Goal: Register for event/course

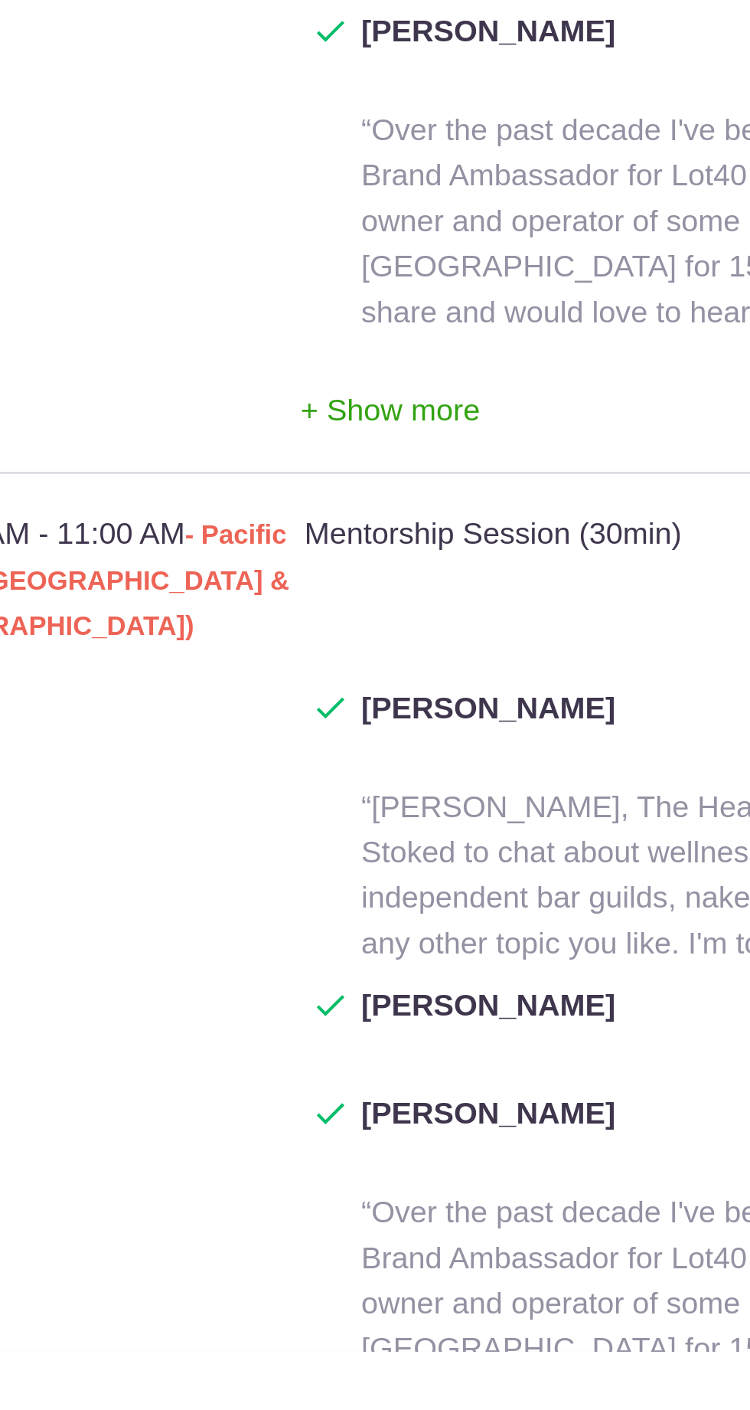
scroll to position [1863, 0]
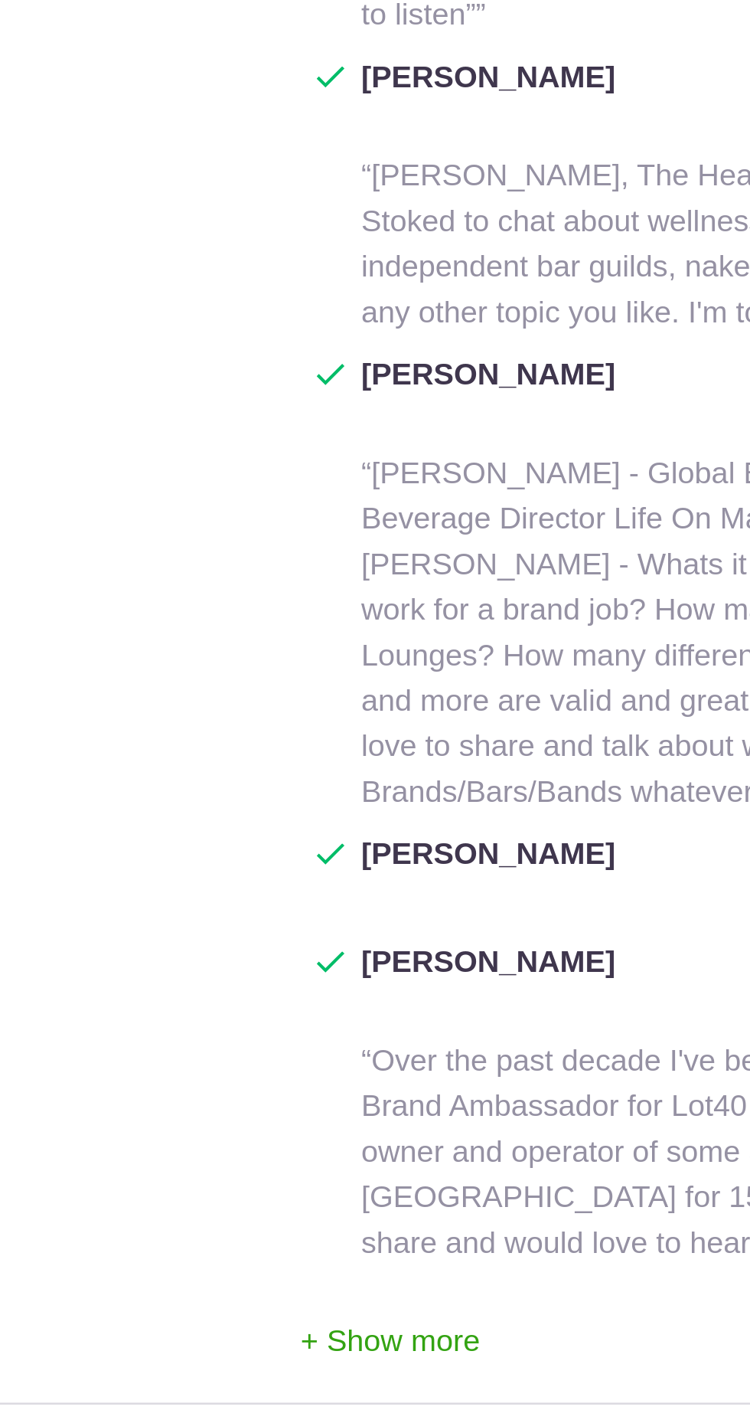
click at [260, 959] on button "+ Show more" at bounding box center [247, 983] width 73 height 48
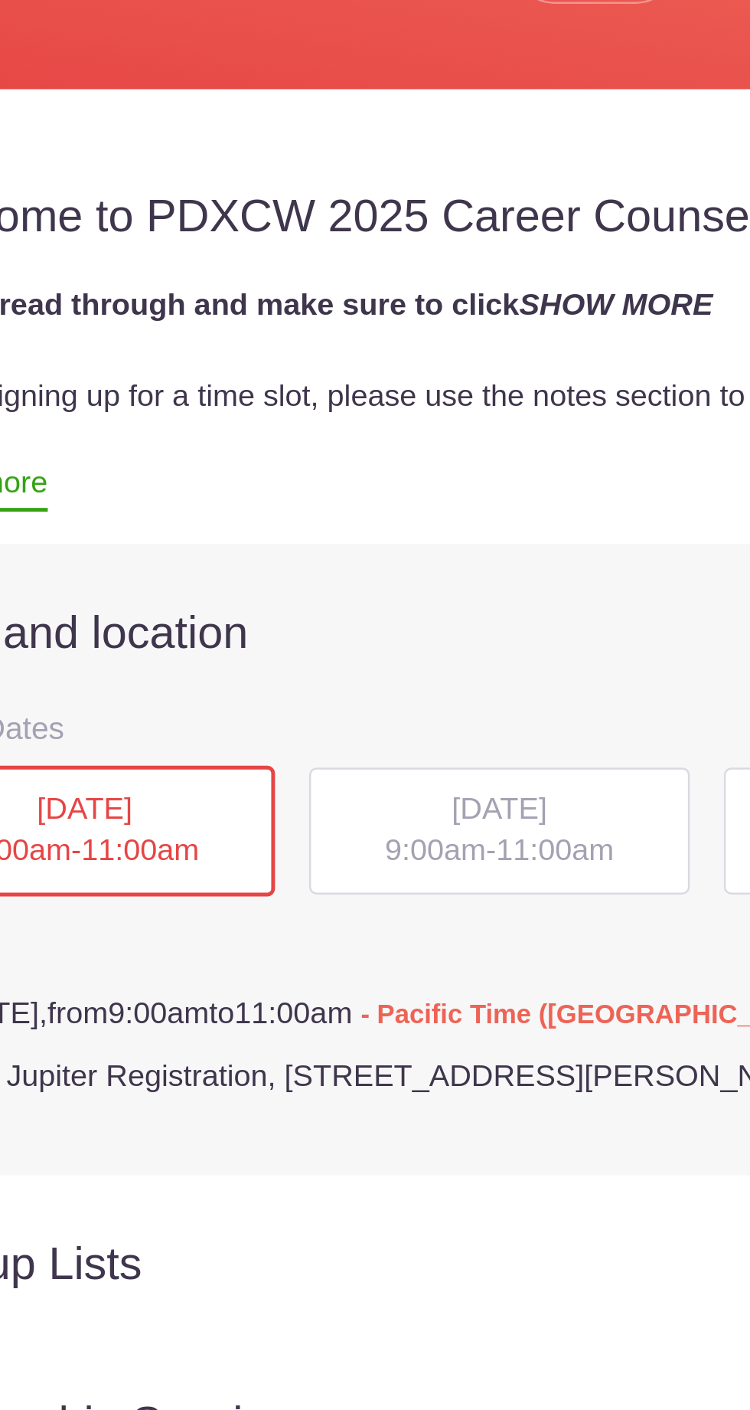
click at [266, 689] on h2 "Date and location Show Calendar" at bounding box center [375, 696] width 657 height 23
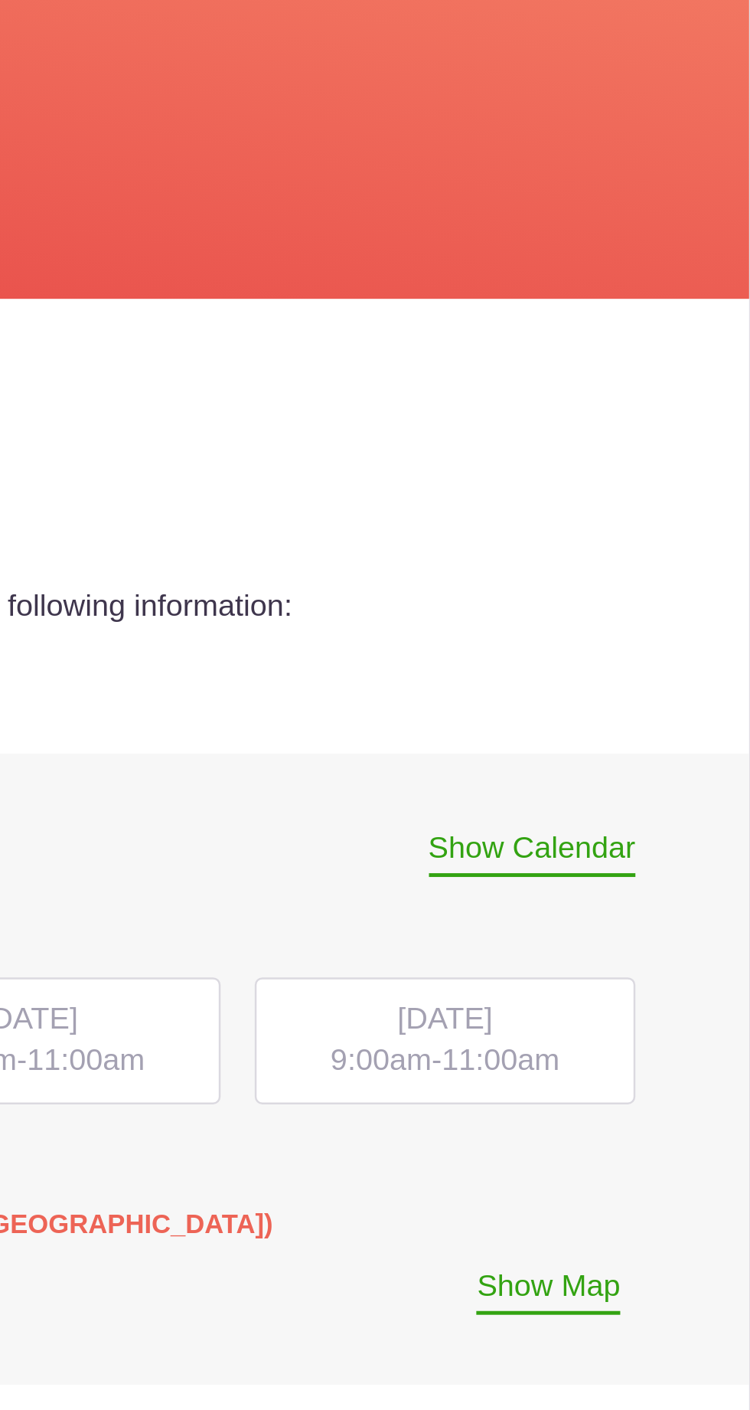
scroll to position [49, 0]
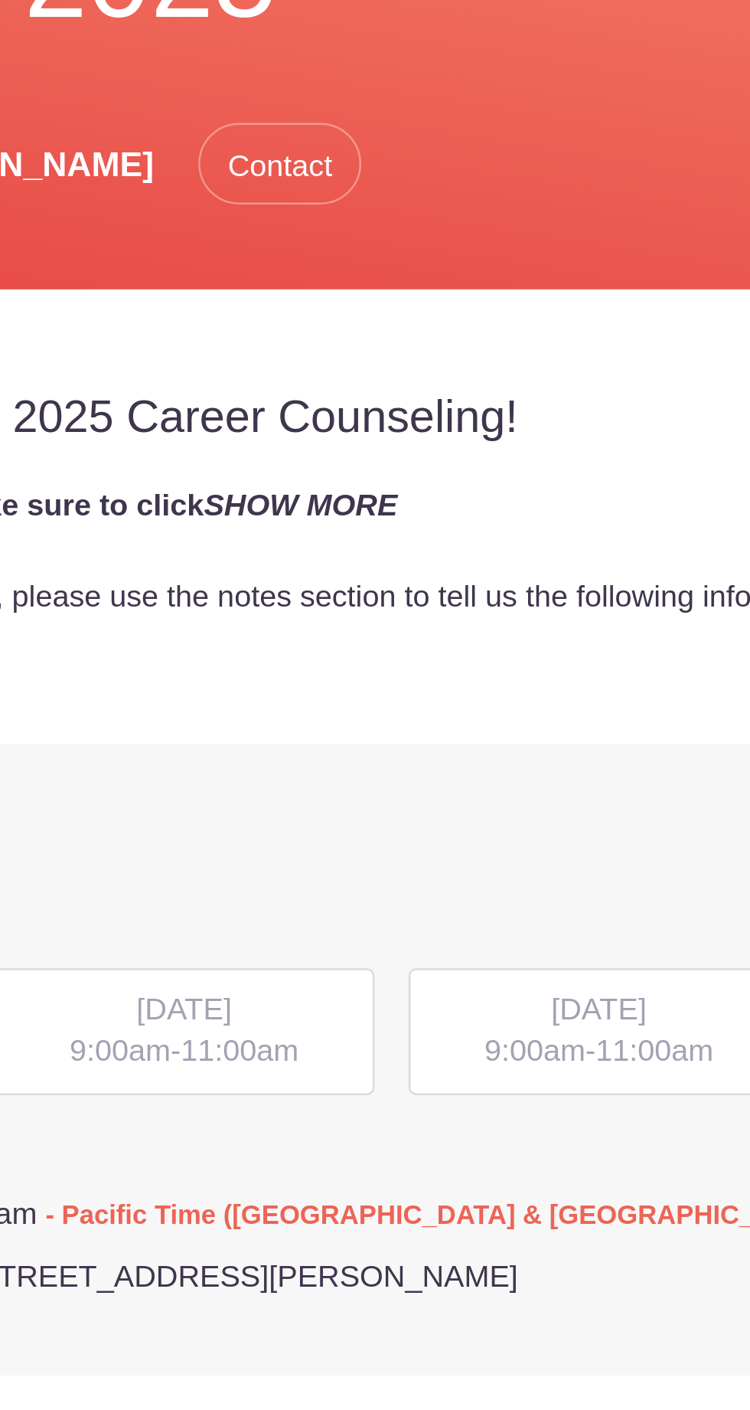
click at [286, 722] on span "[DATE]" at bounding box center [291, 717] width 38 height 13
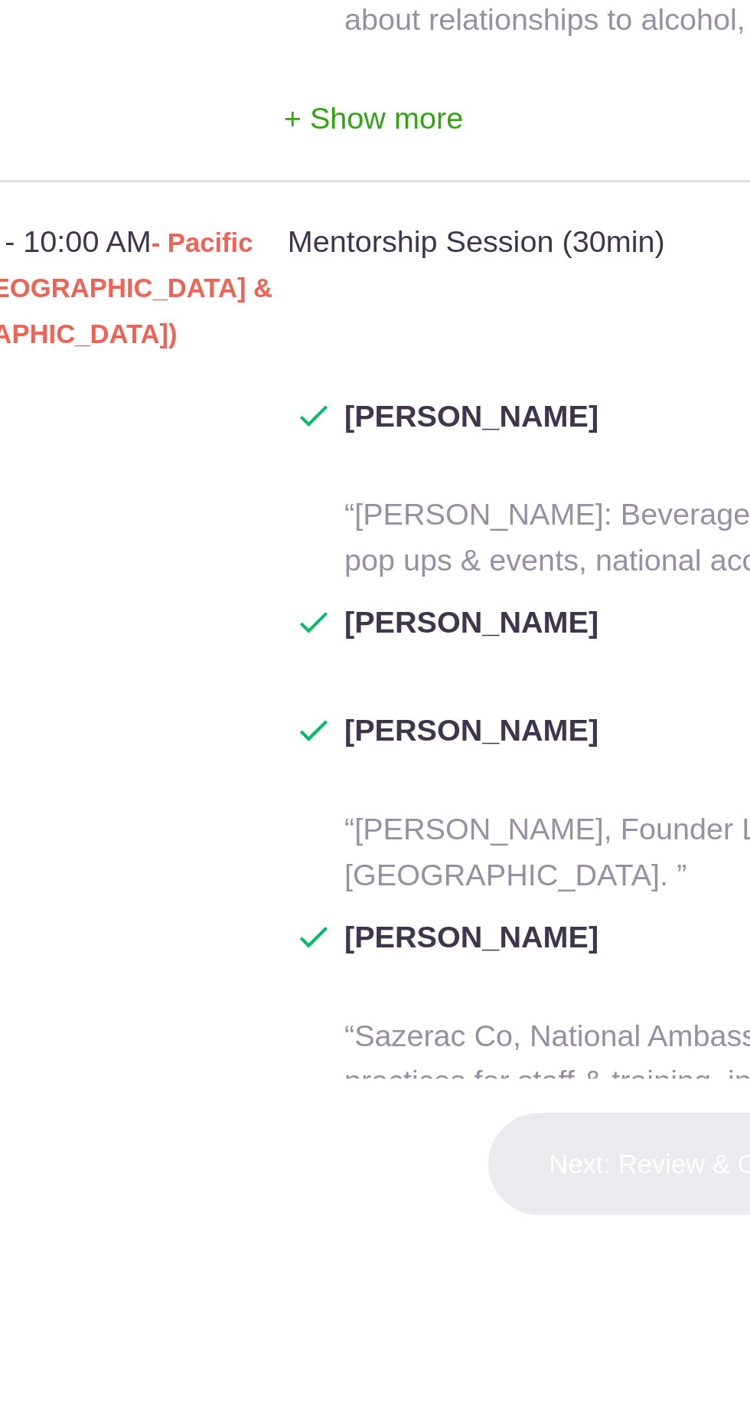
scroll to position [611, 0]
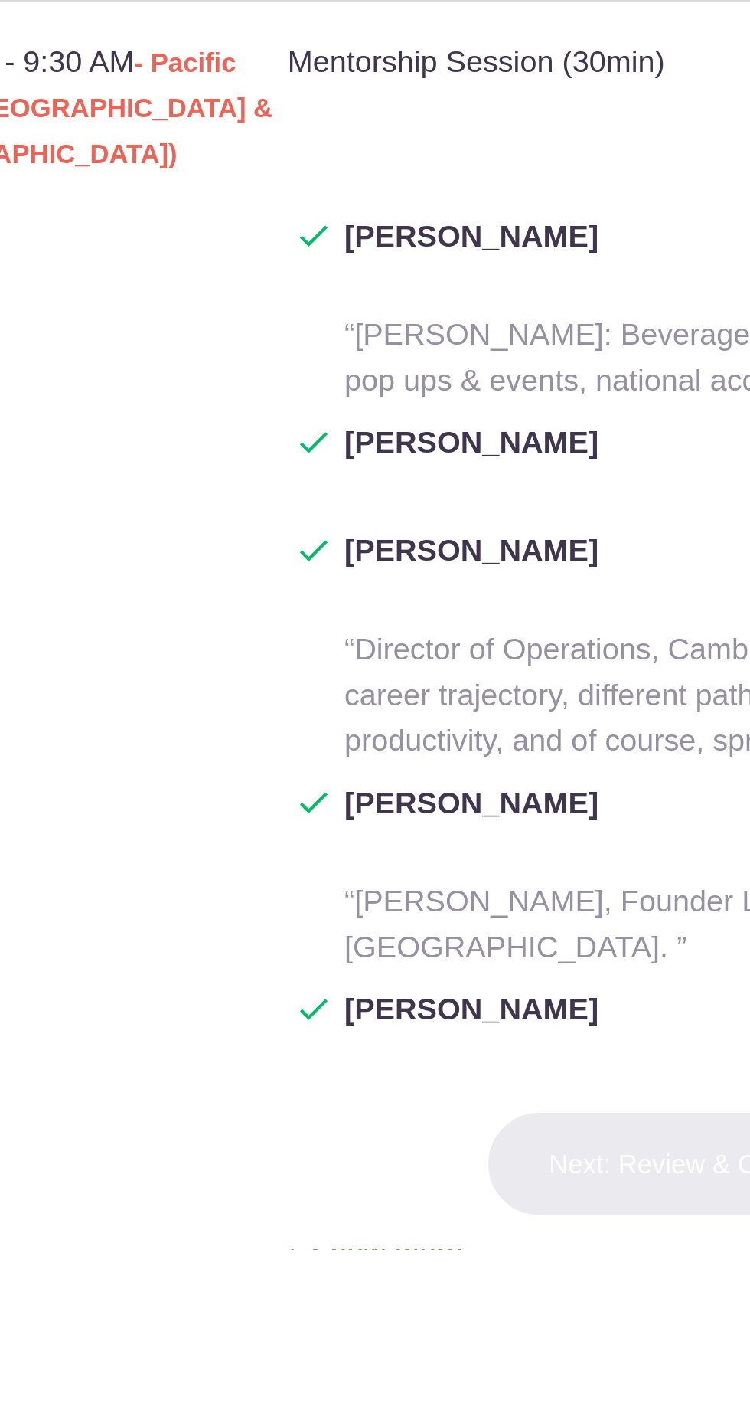
scroll to position [144, 0]
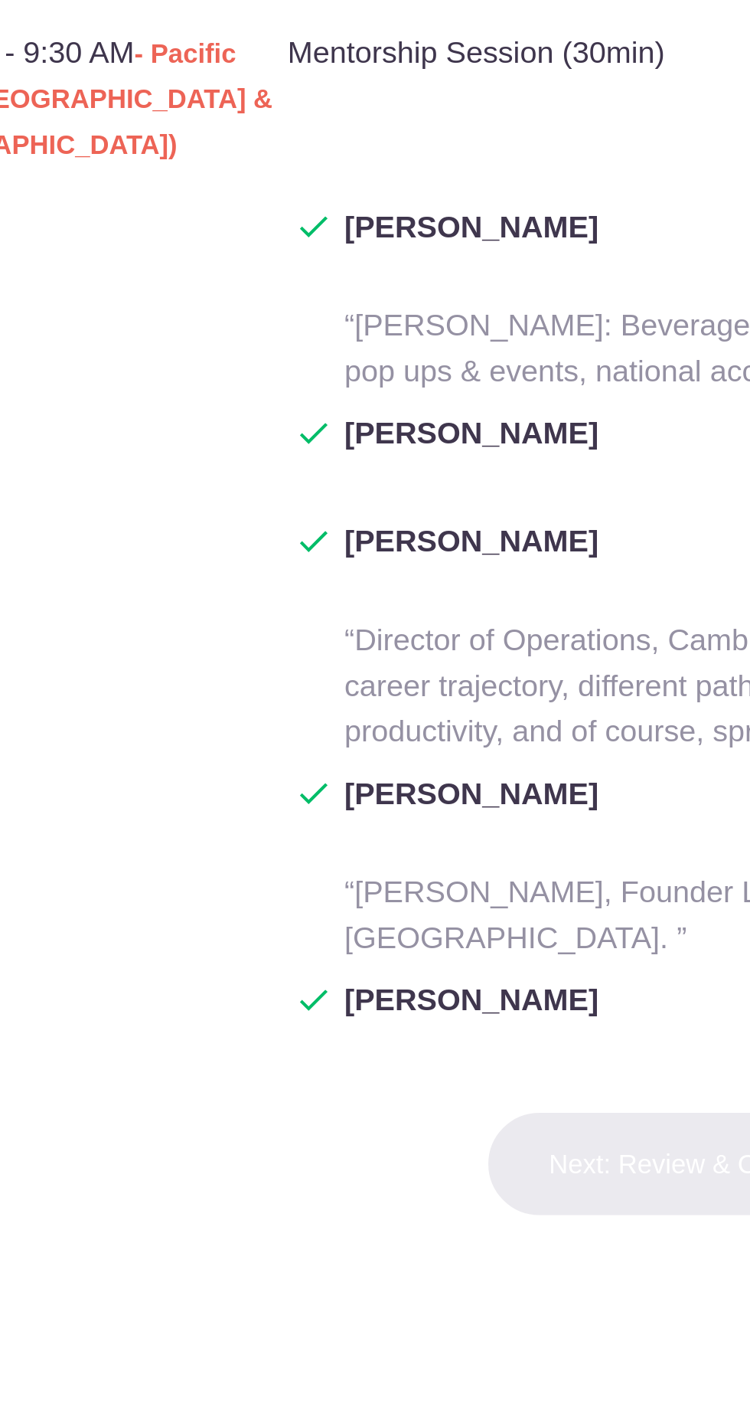
click at [216, 1384] on button "+ Show more" at bounding box center [247, 1408] width 73 height 48
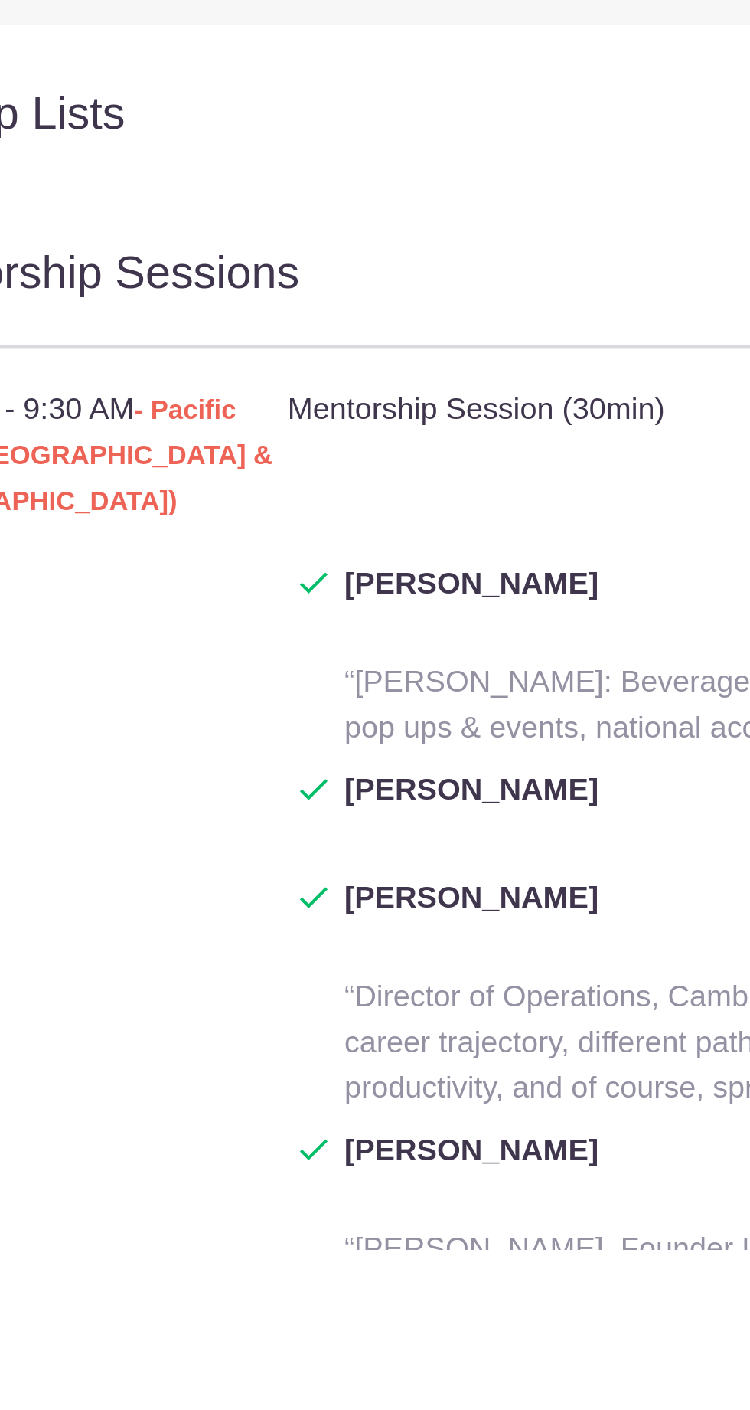
click at [240, 1361] on span "[PERSON_NAME]" at bounding box center [287, 1379] width 103 height 37
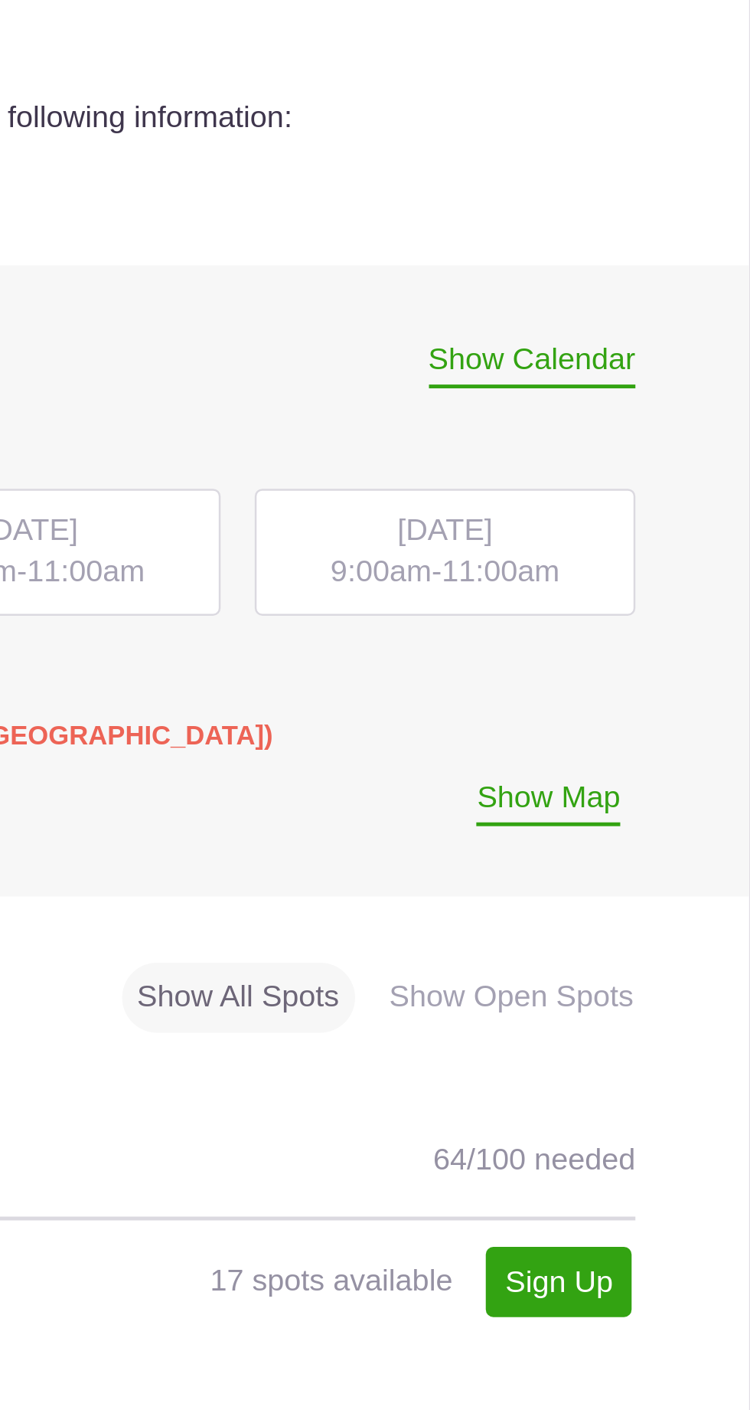
scroll to position [0, 0]
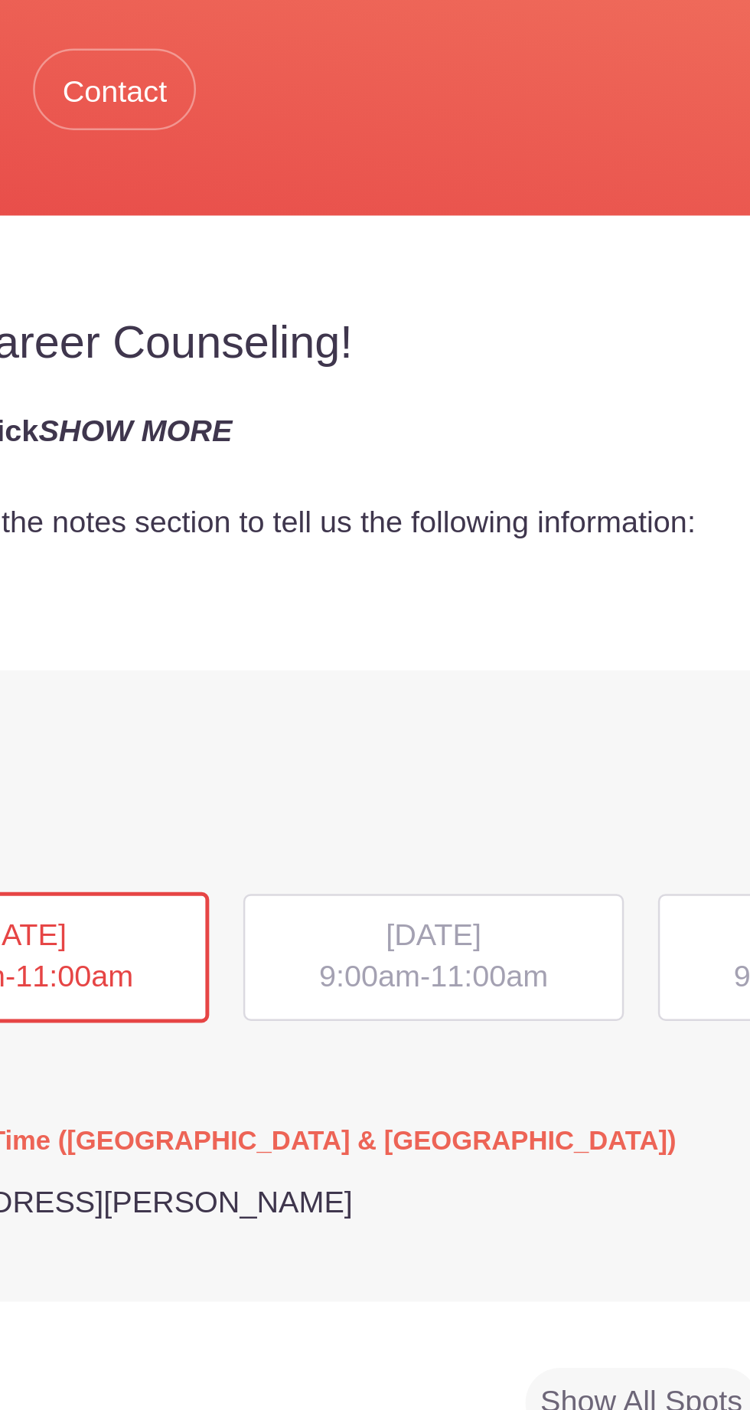
click at [440, 768] on span "[DATE]" at bounding box center [459, 766] width 38 height 13
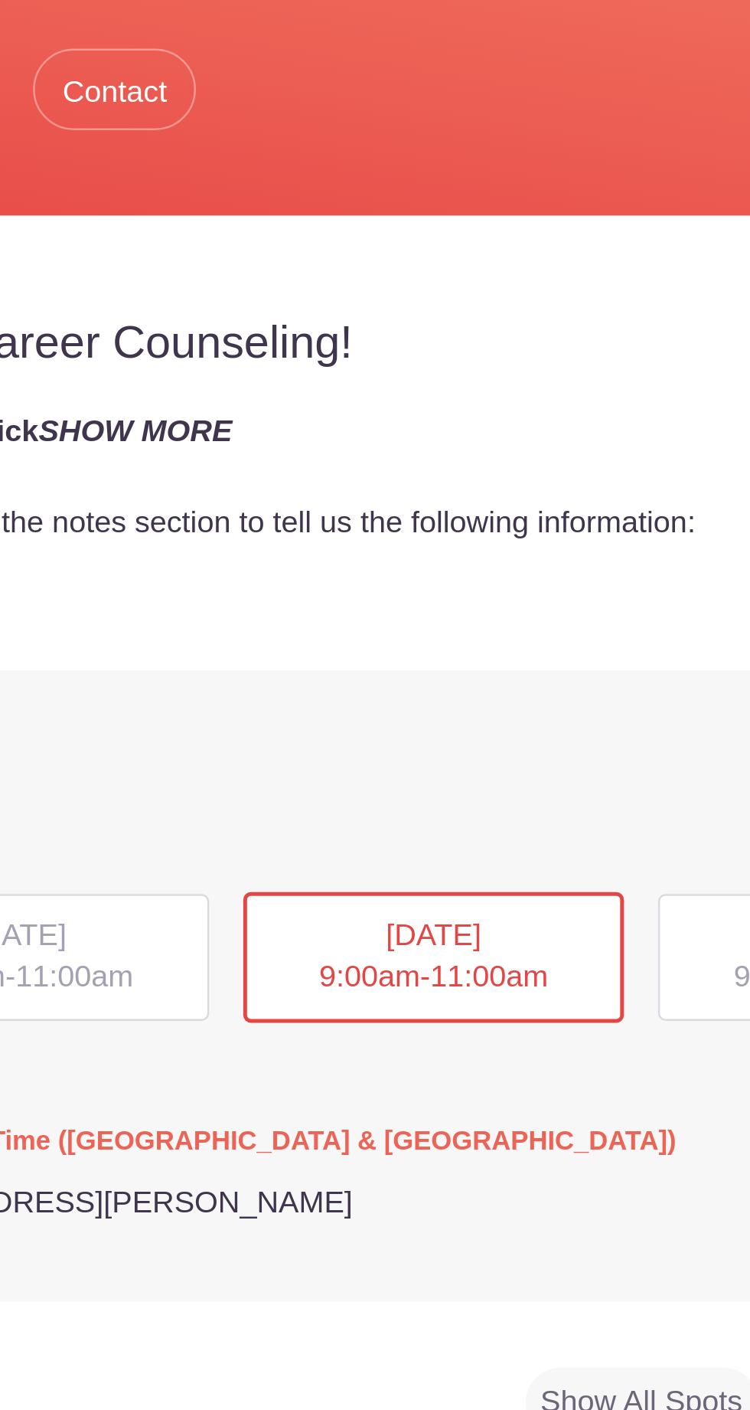
click at [466, 774] on div "[DATE] 9:00am - 11:00am" at bounding box center [459, 777] width 154 height 54
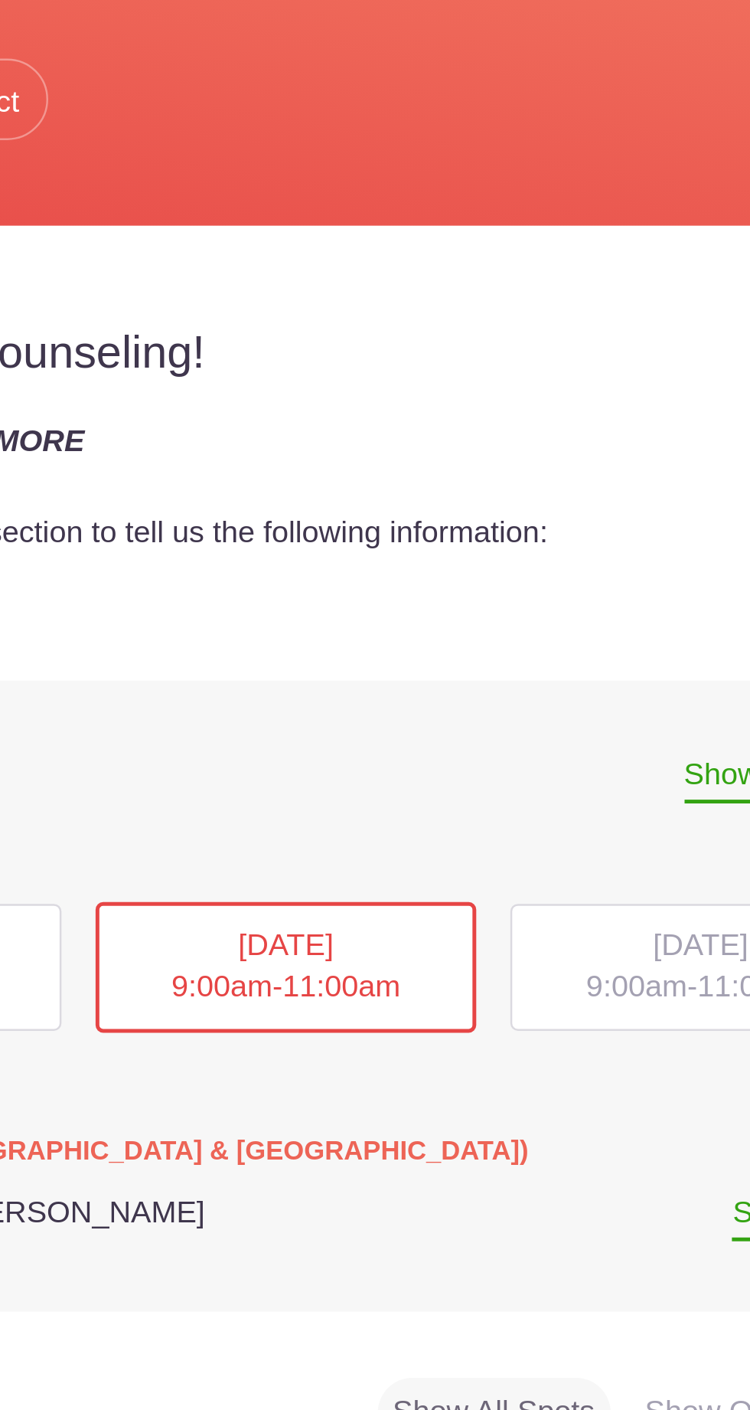
click at [607, 761] on span "[DATE]" at bounding box center [626, 766] width 38 height 13
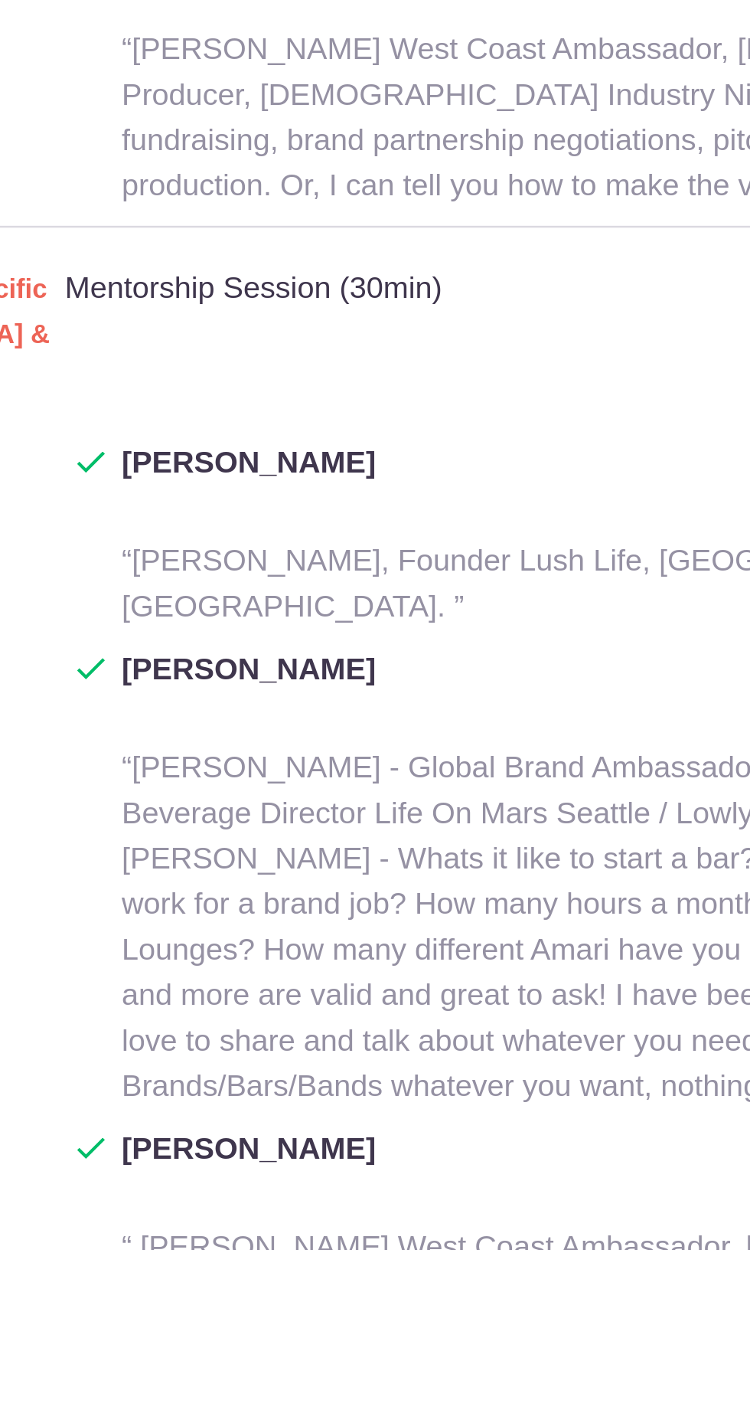
scroll to position [1859, 0]
